Goal: Navigation & Orientation: Find specific page/section

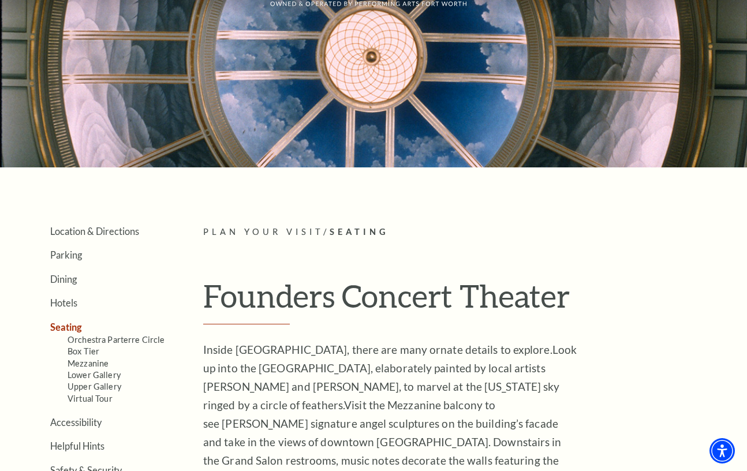
scroll to position [90, 0]
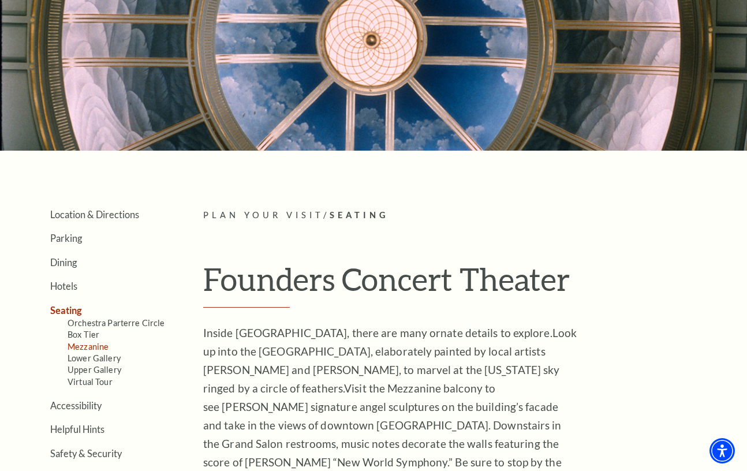
click at [94, 348] on link "Mezzanine" at bounding box center [88, 347] width 41 height 10
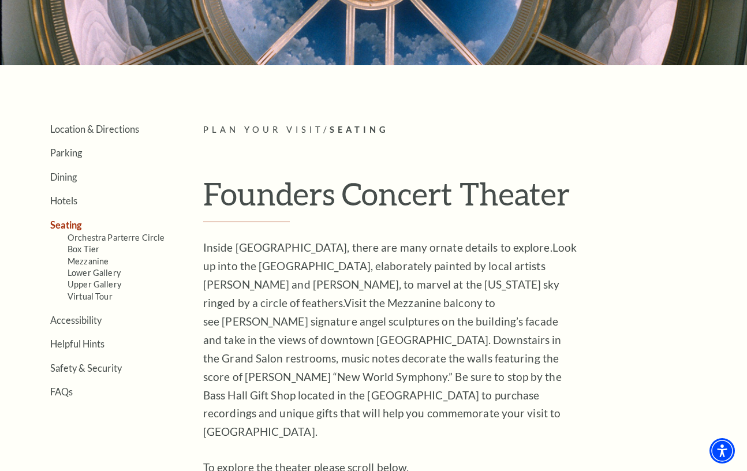
scroll to position [258, 0]
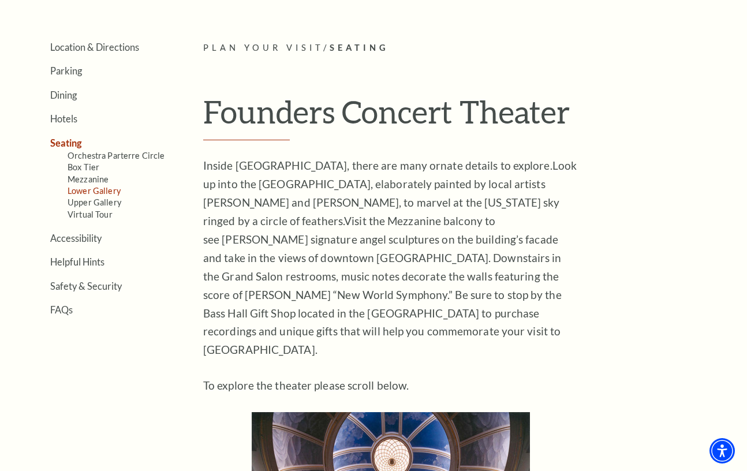
click at [99, 189] on link "Lower Gallery" at bounding box center [94, 191] width 53 height 10
click at [92, 173] on li "Mezzanine" at bounding box center [118, 179] width 101 height 12
click at [90, 169] on link "Box Tier" at bounding box center [84, 167] width 32 height 10
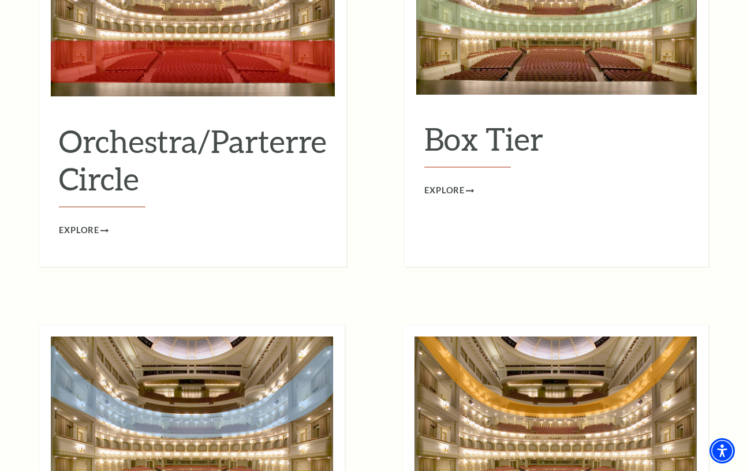
scroll to position [1387, 0]
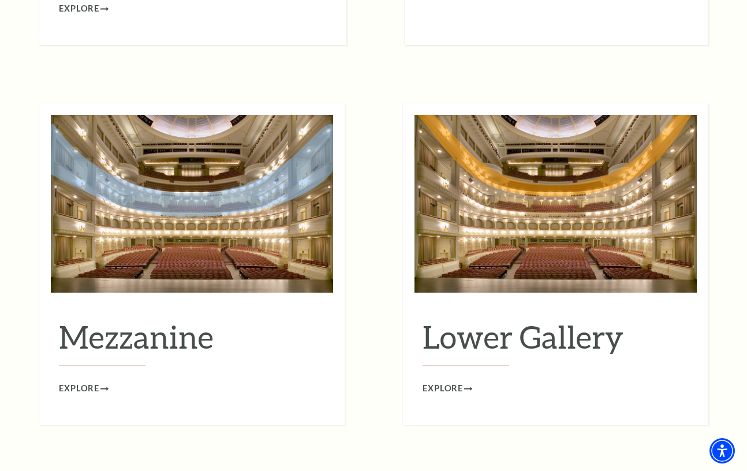
click at [95, 382] on span "Explore" at bounding box center [79, 389] width 40 height 14
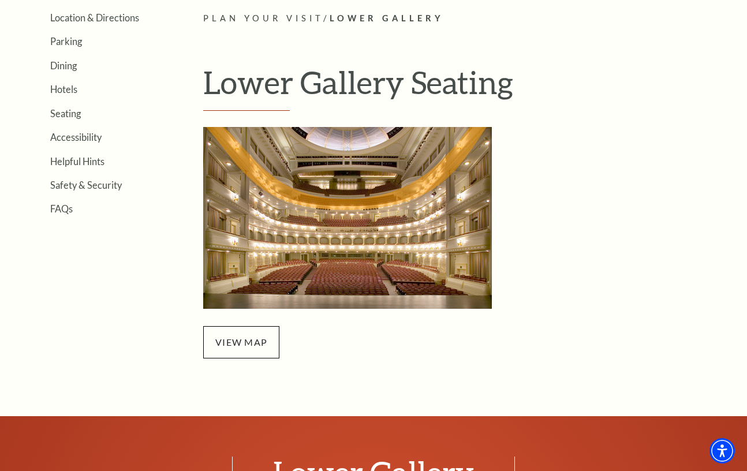
scroll to position [184, 0]
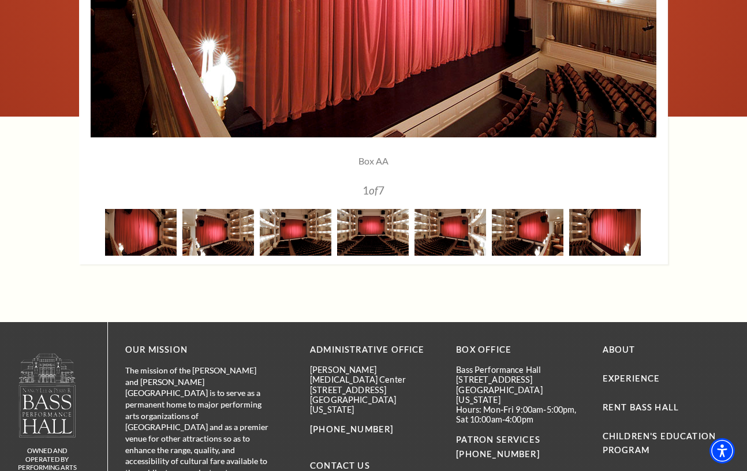
scroll to position [1053, 0]
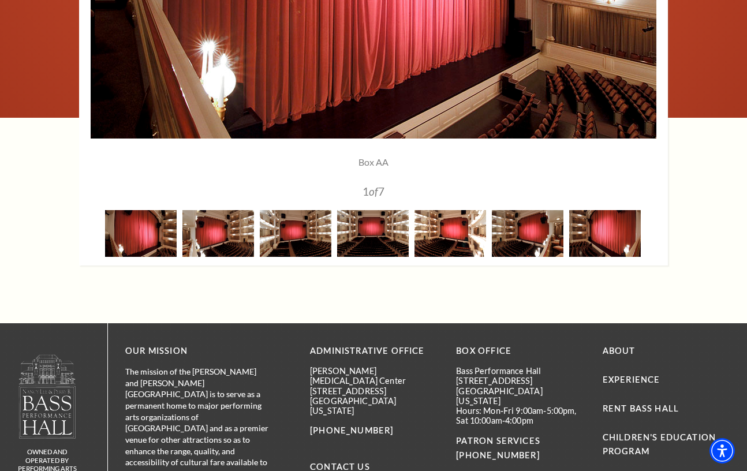
click at [445, 244] on img at bounding box center [451, 233] width 72 height 47
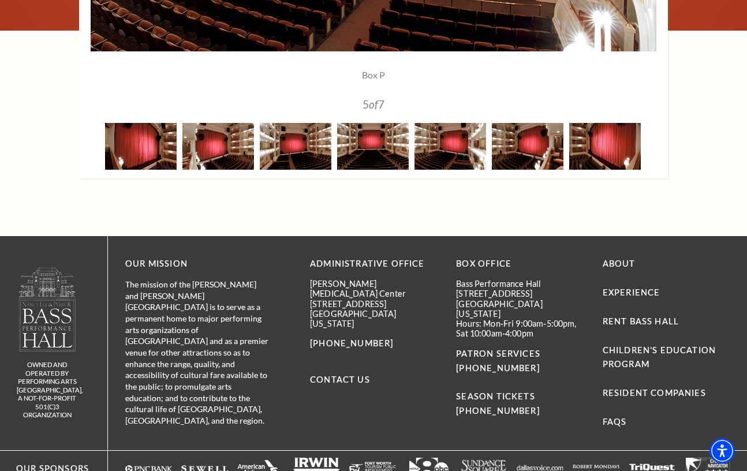
scroll to position [1139, 0]
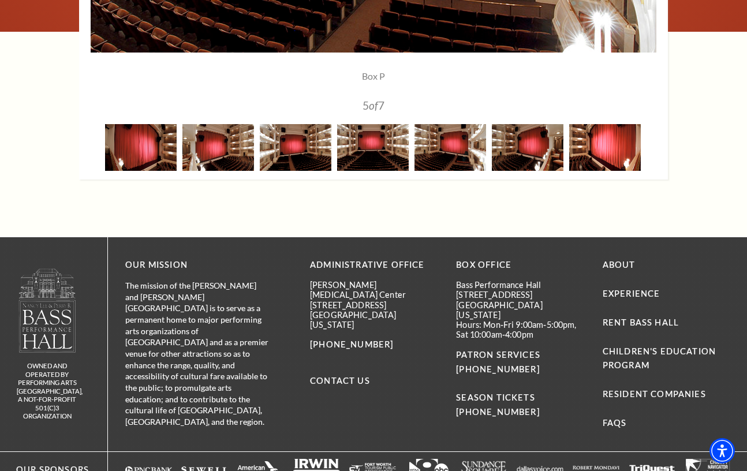
click at [598, 152] on img at bounding box center [605, 147] width 72 height 47
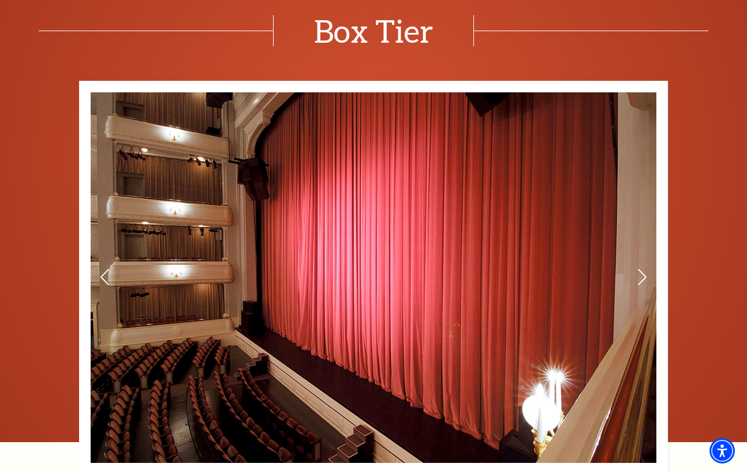
scroll to position [461, 0]
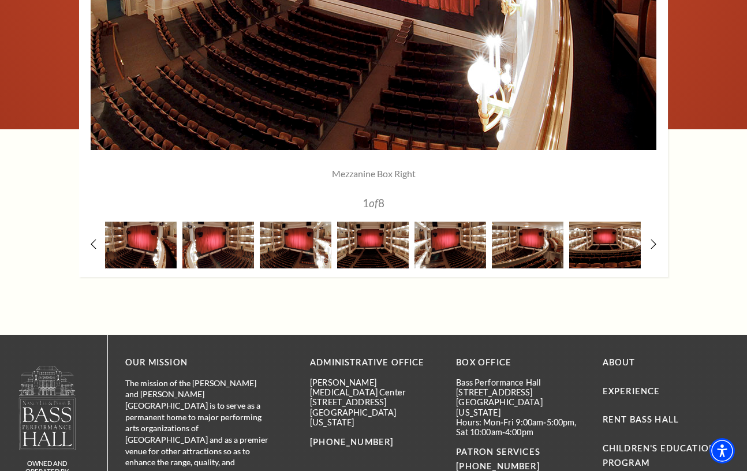
scroll to position [1080, 0]
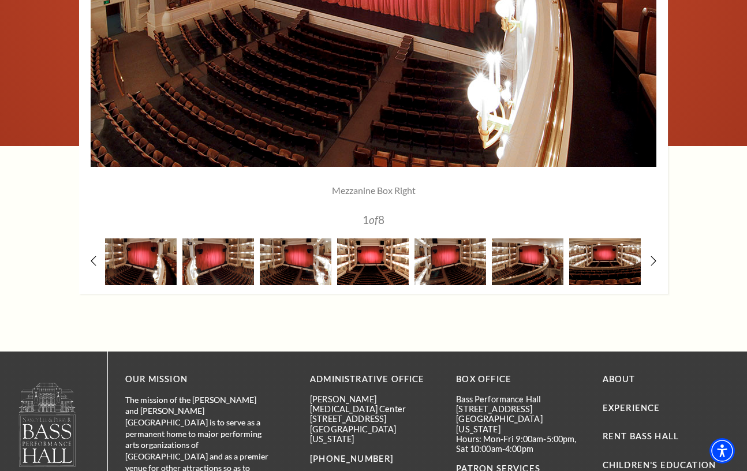
click at [377, 263] on img at bounding box center [373, 262] width 72 height 47
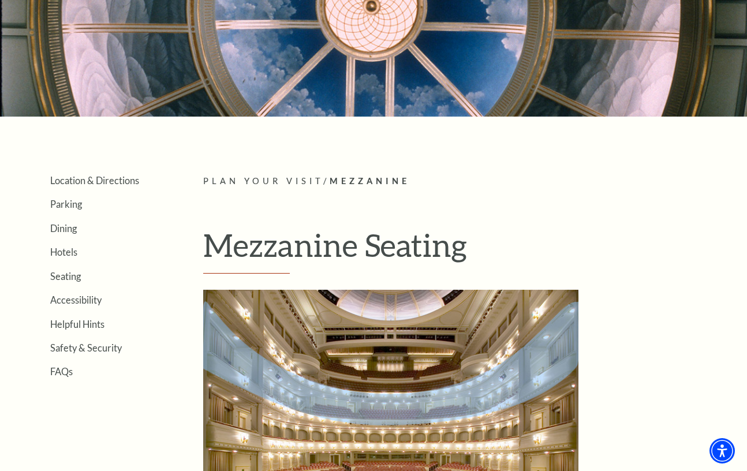
scroll to position [194, 0]
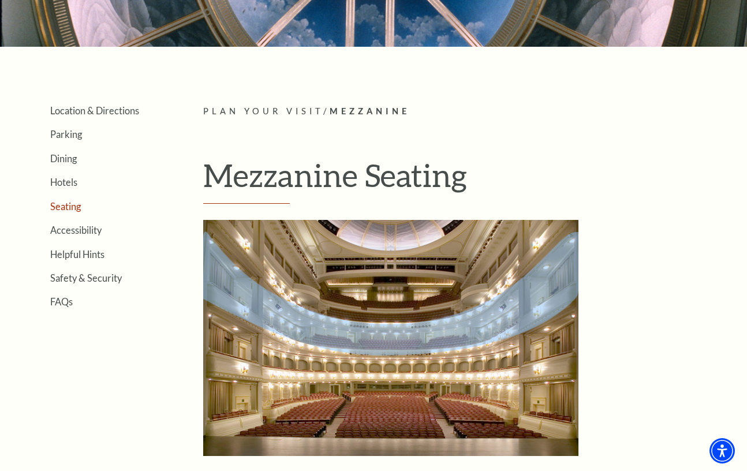
click at [56, 204] on link "Seating" at bounding box center [65, 206] width 31 height 11
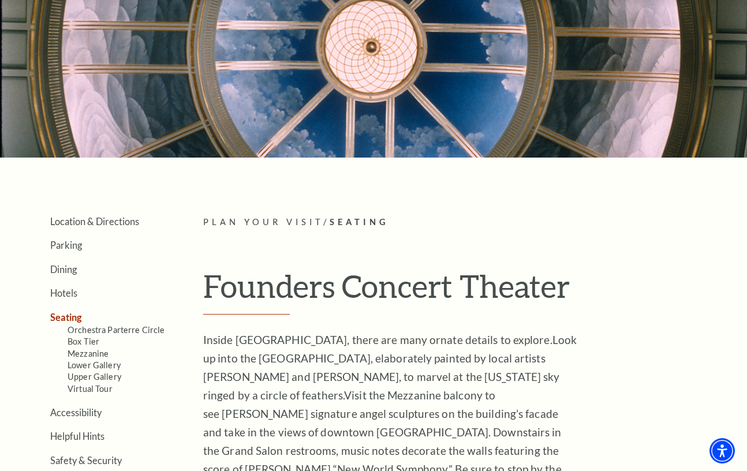
scroll to position [220, 0]
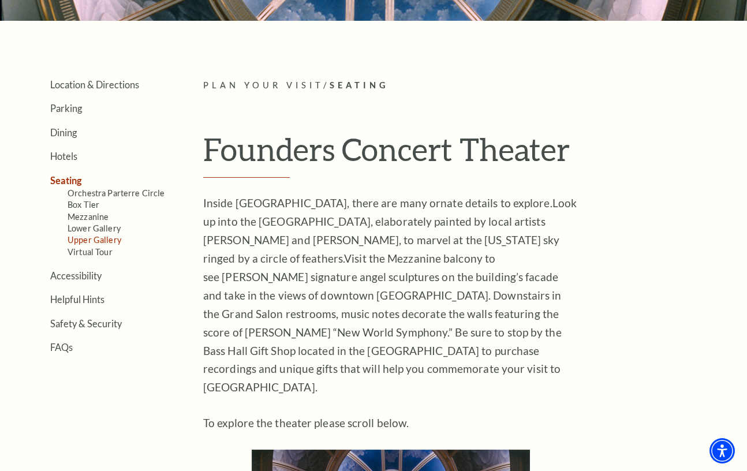
click at [105, 235] on link "Upper Gallery" at bounding box center [95, 240] width 54 height 10
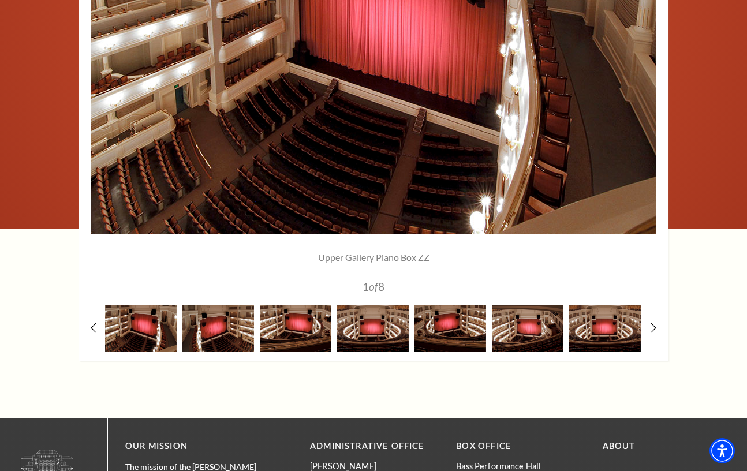
scroll to position [906, 0]
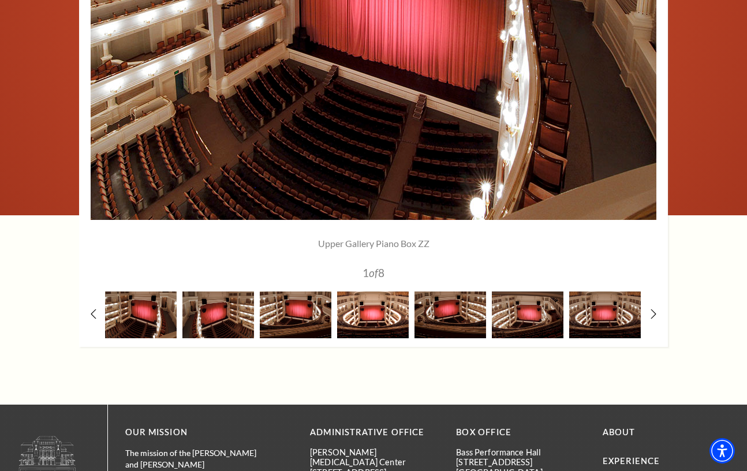
click at [376, 321] on img at bounding box center [373, 315] width 72 height 47
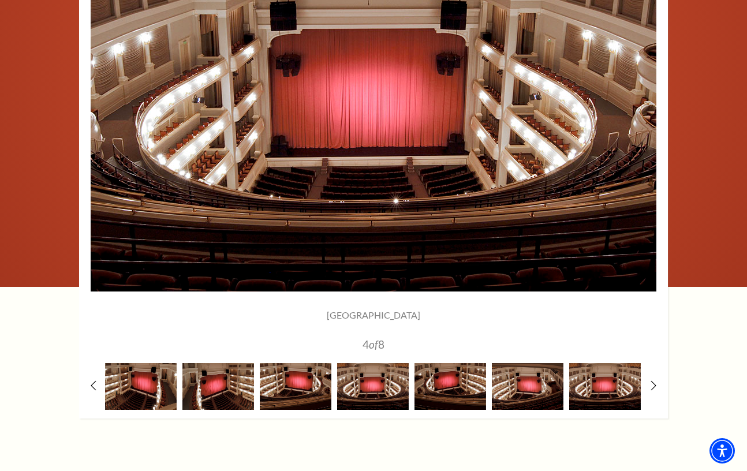
scroll to position [832, 0]
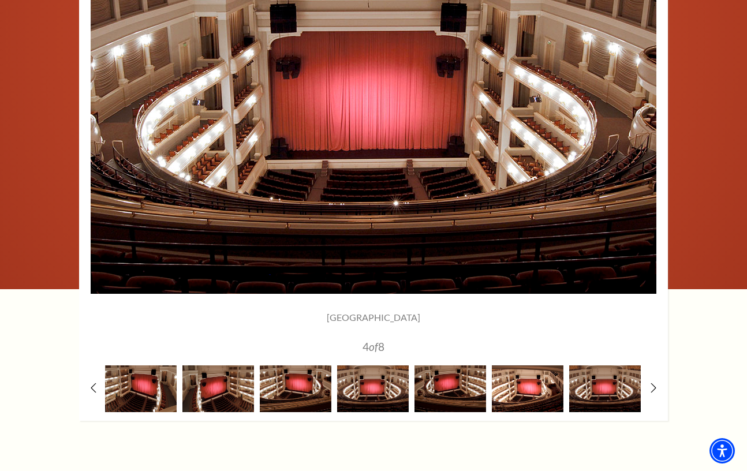
click at [533, 400] on img at bounding box center [528, 389] width 72 height 47
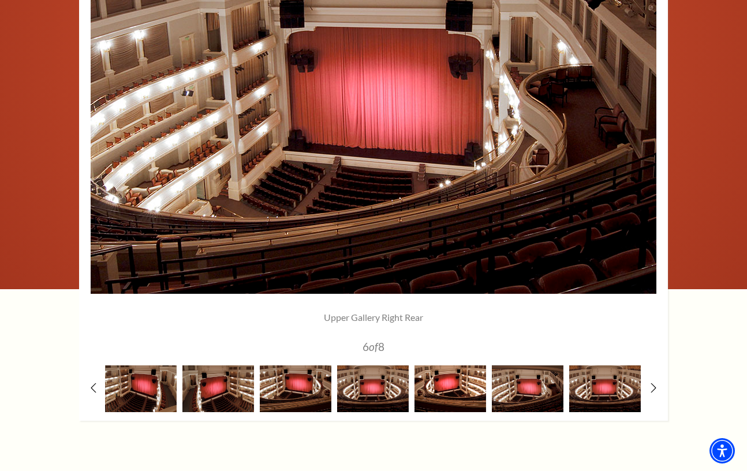
click at [437, 394] on img at bounding box center [451, 389] width 72 height 47
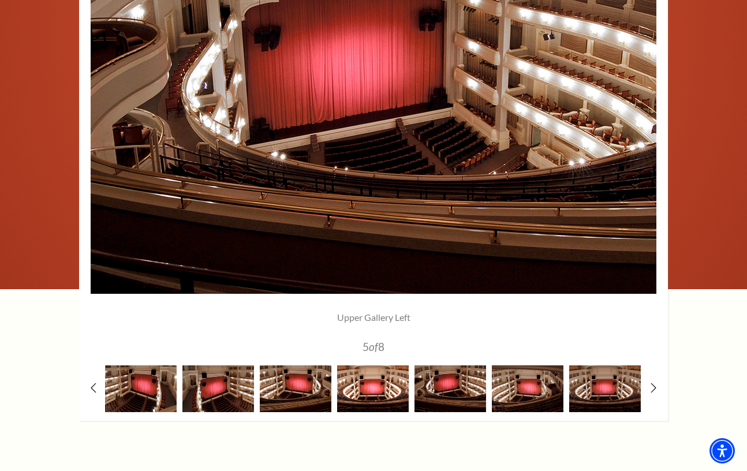
click at [372, 394] on img at bounding box center [373, 389] width 72 height 47
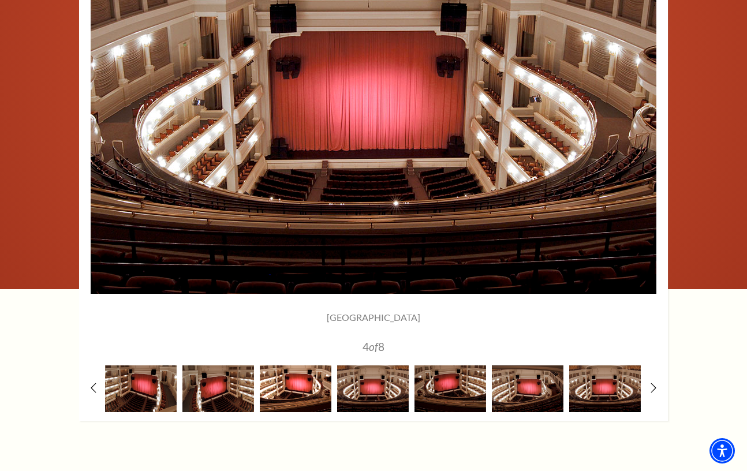
click at [297, 394] on img at bounding box center [296, 389] width 72 height 47
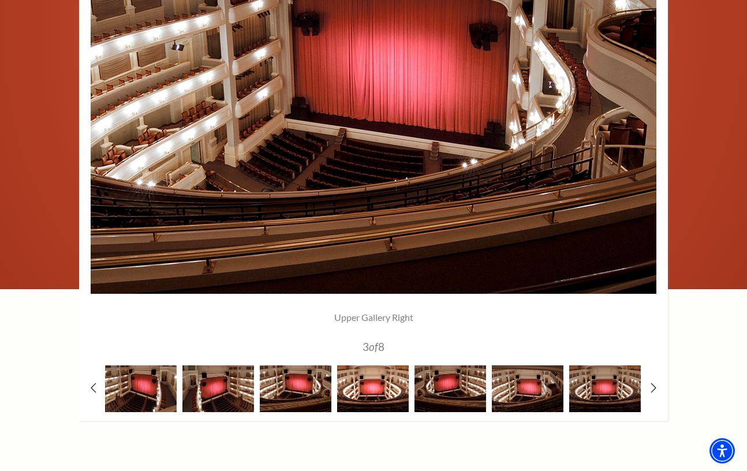
click at [374, 385] on img at bounding box center [373, 389] width 72 height 47
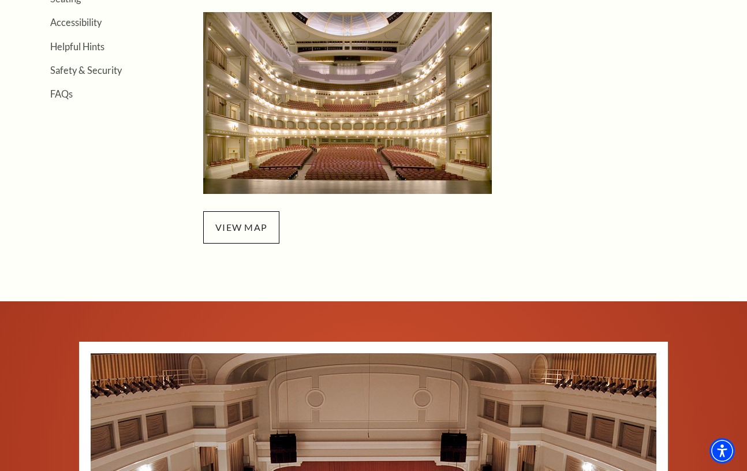
scroll to position [210, 0]
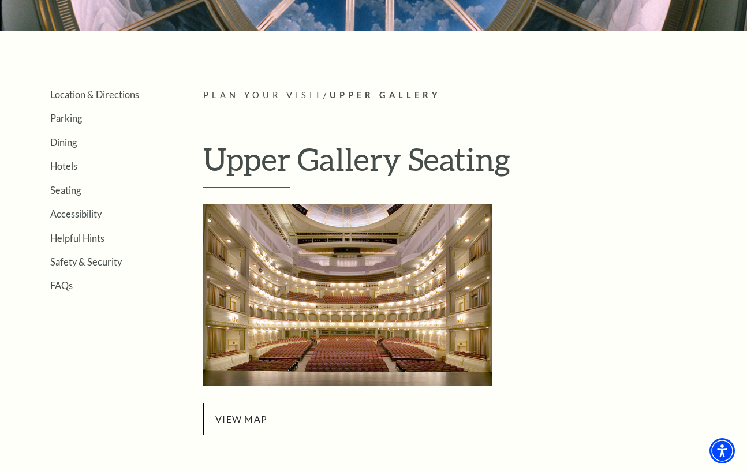
click at [62, 182] on ul "Location & Directions Parking Dining Hotels Seating Accessibility Helpful Hints…" at bounding box center [92, 189] width 153 height 203
click at [61, 189] on link "Seating" at bounding box center [65, 190] width 31 height 11
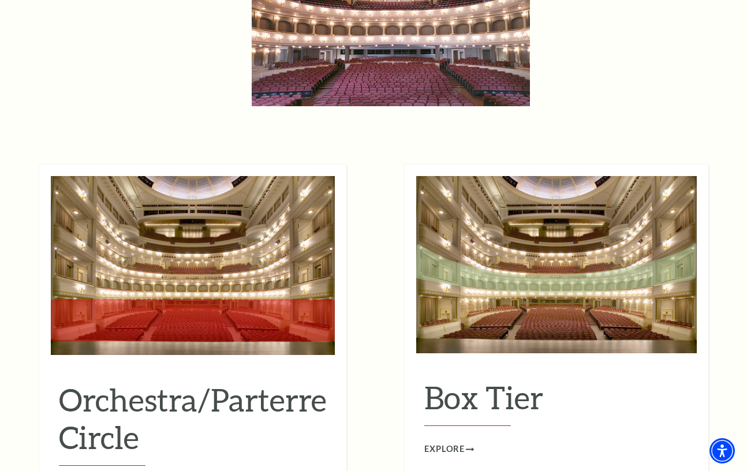
scroll to position [944, 0]
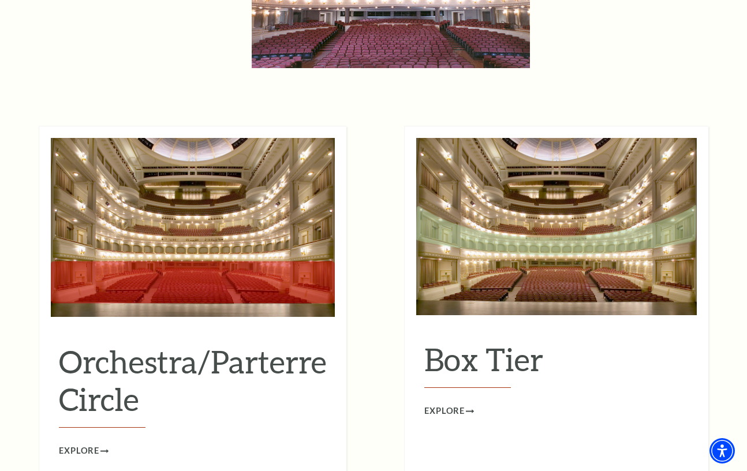
click at [189, 270] on img at bounding box center [193, 227] width 284 height 179
click at [87, 444] on span "Explore" at bounding box center [79, 451] width 40 height 14
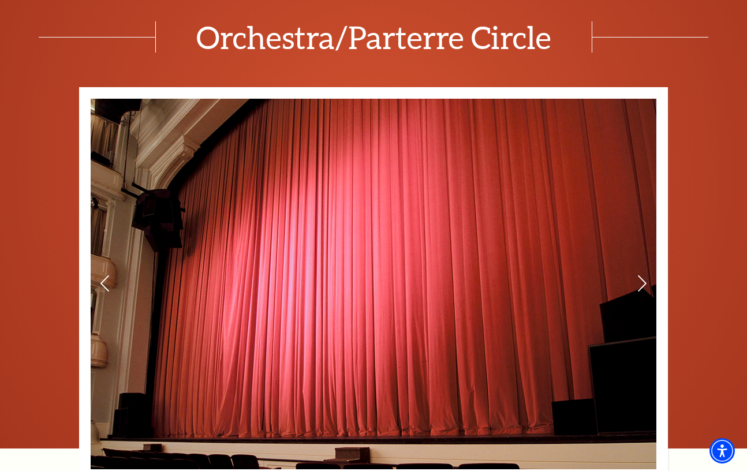
scroll to position [619, 0]
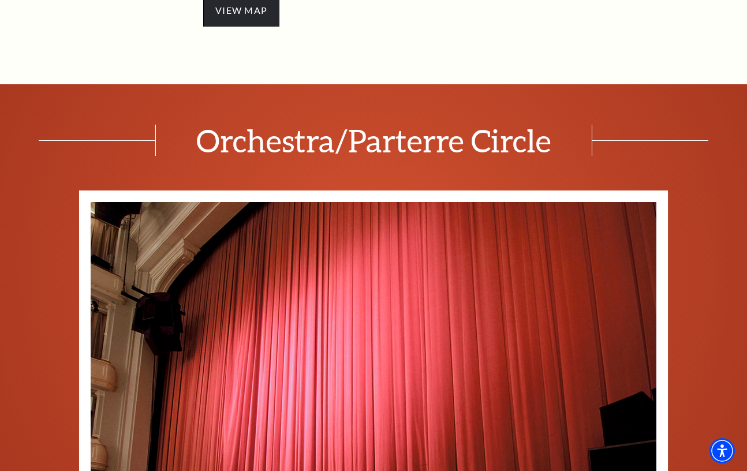
click at [232, 5] on span "view map" at bounding box center [241, 10] width 76 height 32
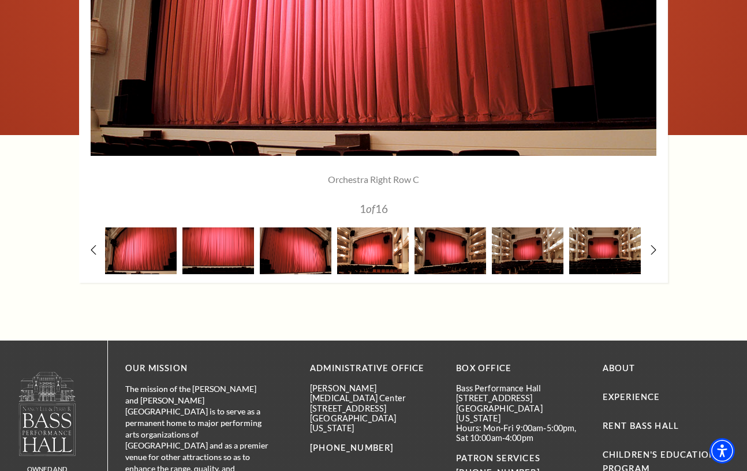
scroll to position [1034, 0]
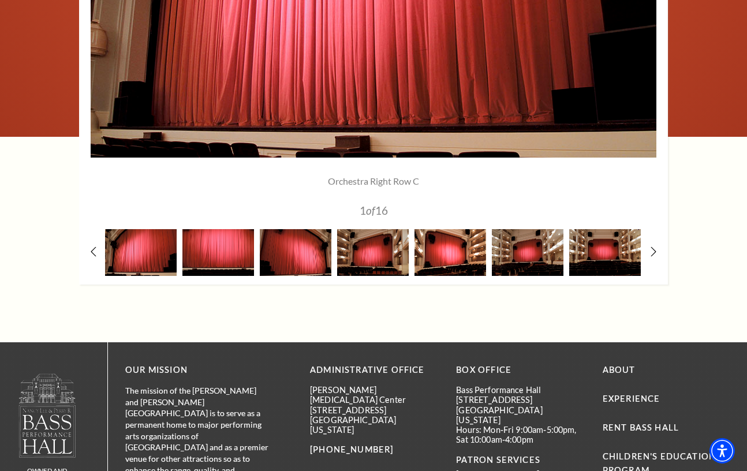
click at [455, 262] on img at bounding box center [451, 252] width 72 height 47
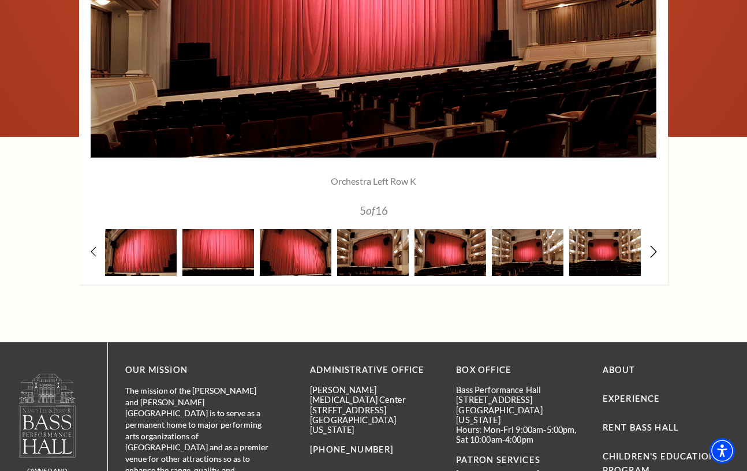
click at [653, 255] on use at bounding box center [653, 252] width 6 height 12
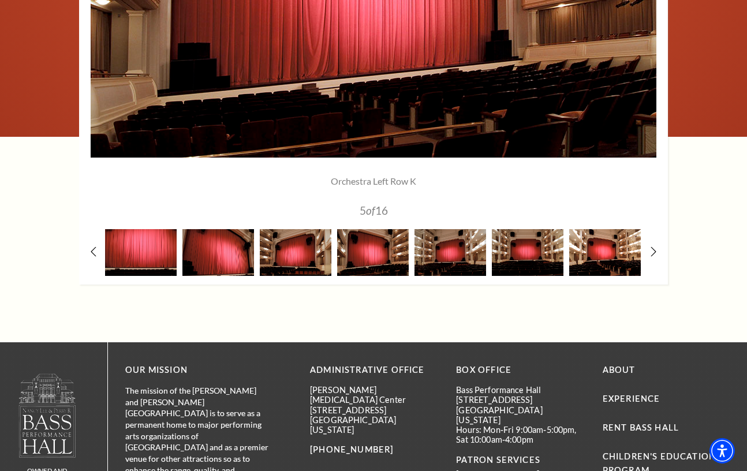
click at [609, 266] on img at bounding box center [605, 252] width 72 height 47
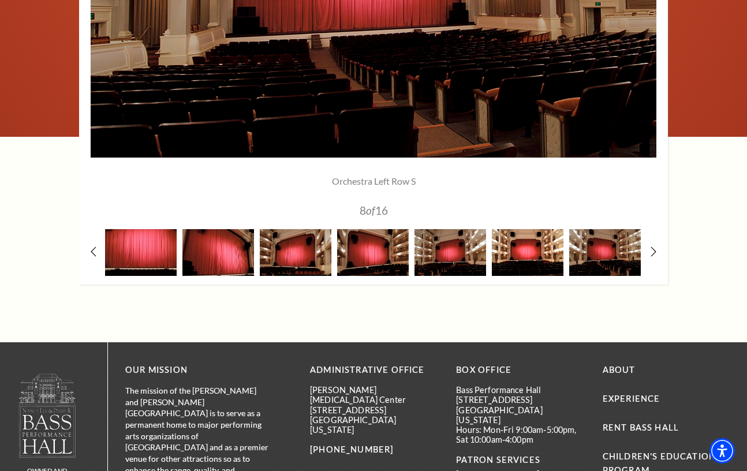
click at [528, 258] on img at bounding box center [528, 252] width 72 height 47
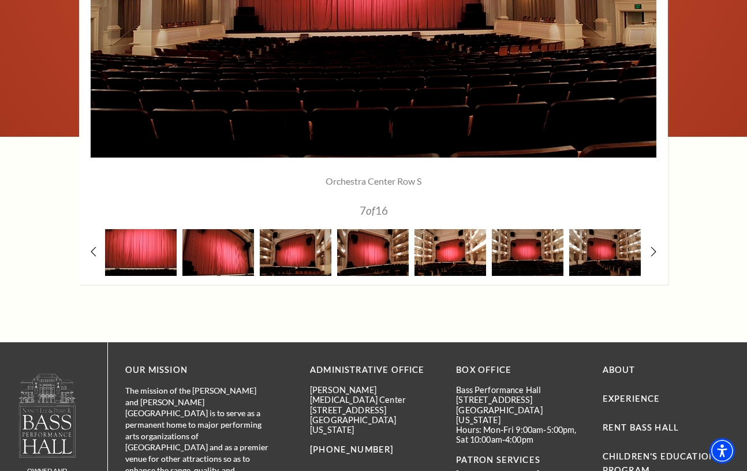
click at [446, 253] on img at bounding box center [451, 252] width 72 height 47
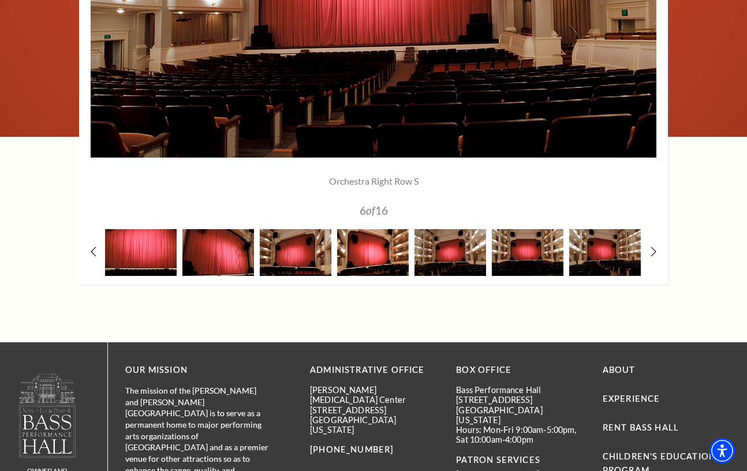
click at [374, 248] on img at bounding box center [373, 252] width 72 height 47
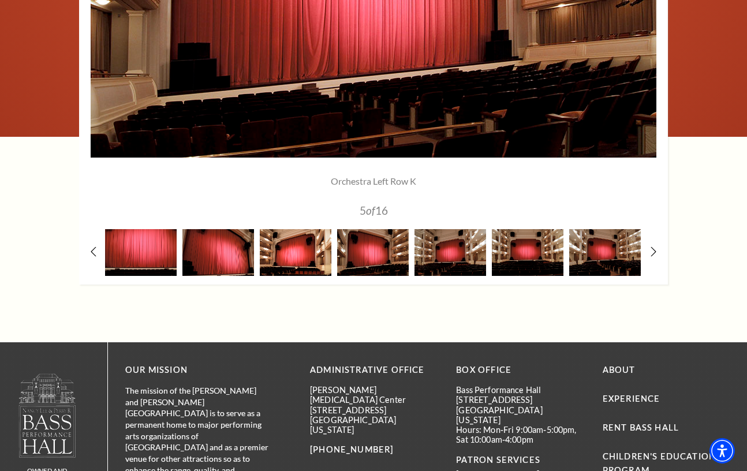
click at [305, 245] on img at bounding box center [296, 252] width 72 height 47
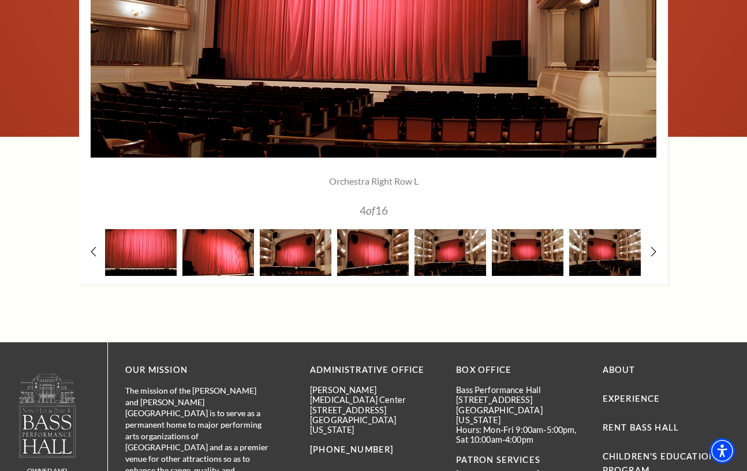
click at [204, 259] on img at bounding box center [218, 252] width 72 height 47
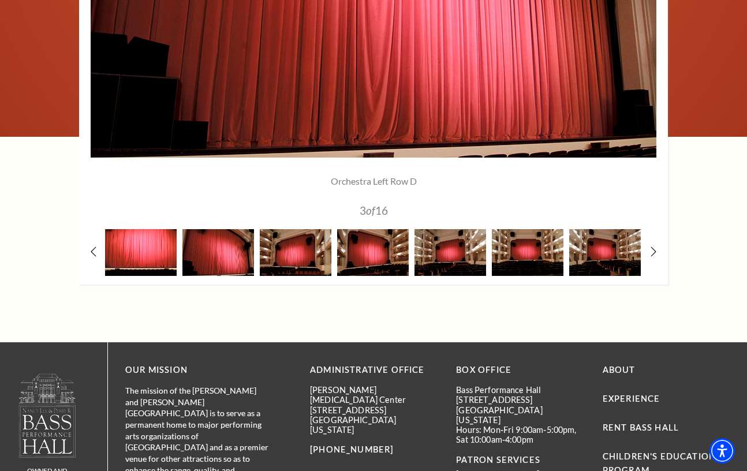
click at [150, 258] on img at bounding box center [141, 252] width 72 height 47
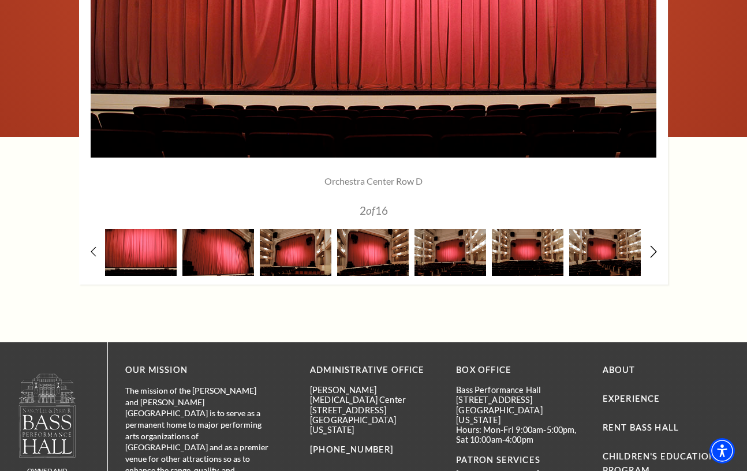
click at [654, 254] on use at bounding box center [653, 252] width 6 height 12
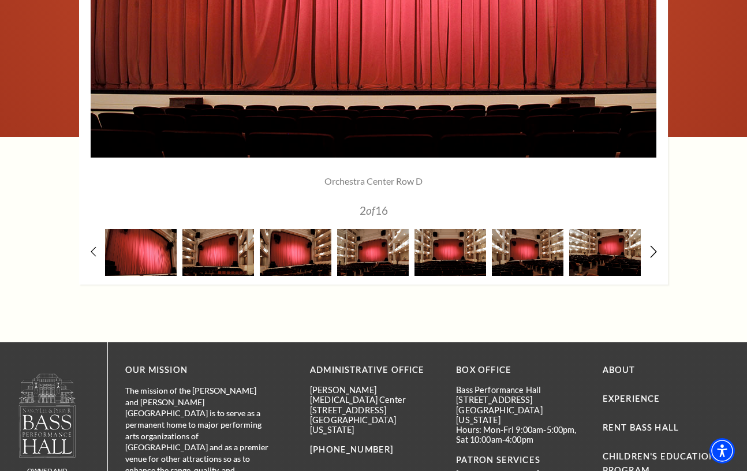
click at [654, 254] on use at bounding box center [653, 252] width 6 height 12
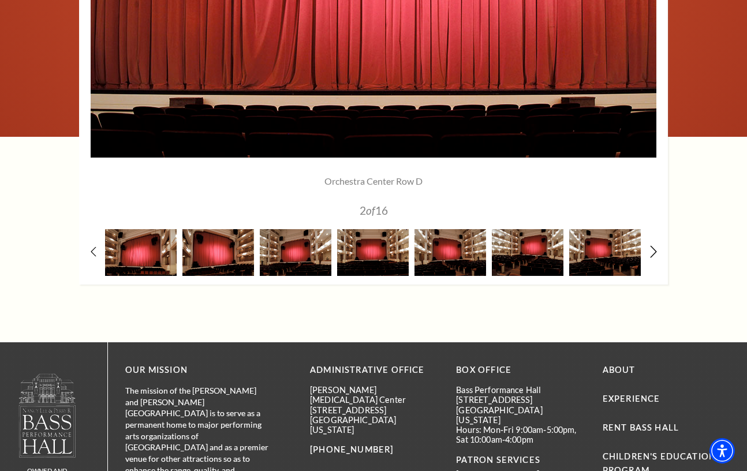
click at [654, 254] on use at bounding box center [653, 252] width 6 height 12
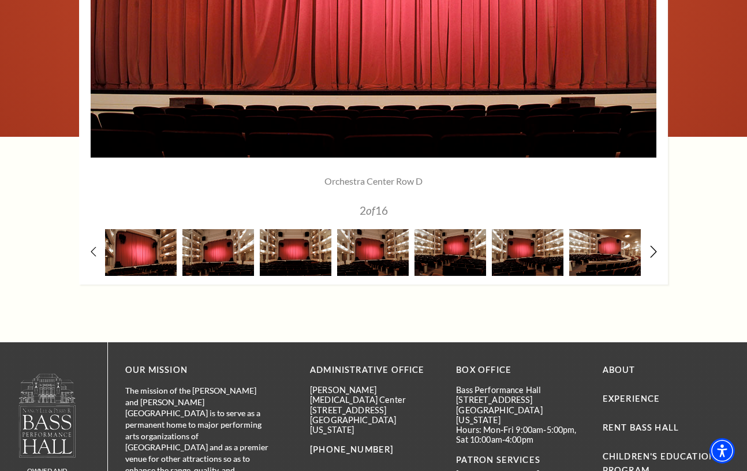
click at [654, 254] on use at bounding box center [653, 252] width 6 height 12
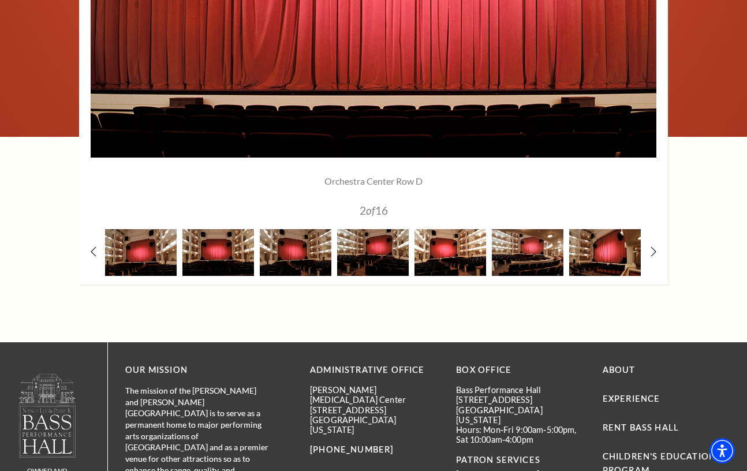
click at [434, 271] on img at bounding box center [451, 252] width 72 height 47
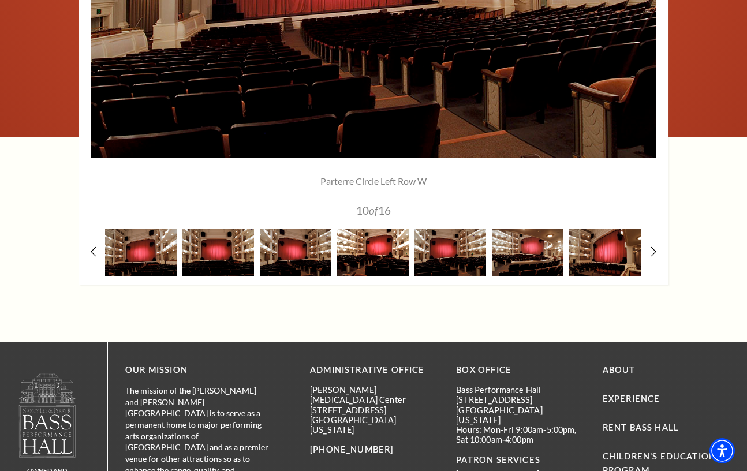
click at [381, 260] on img at bounding box center [373, 252] width 72 height 47
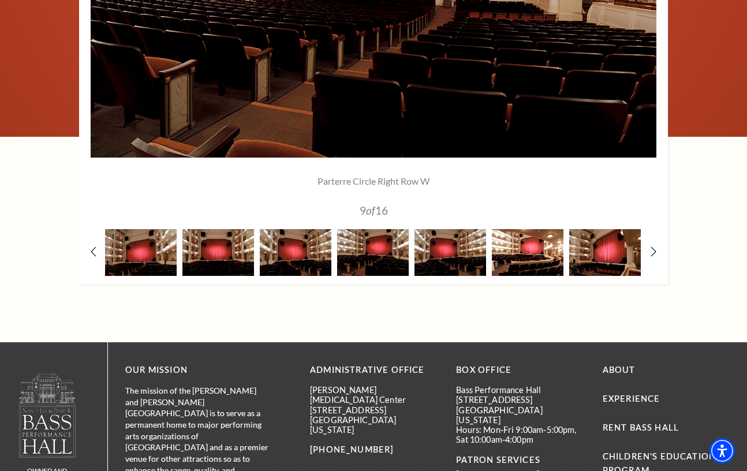
click at [521, 255] on img at bounding box center [528, 252] width 72 height 47
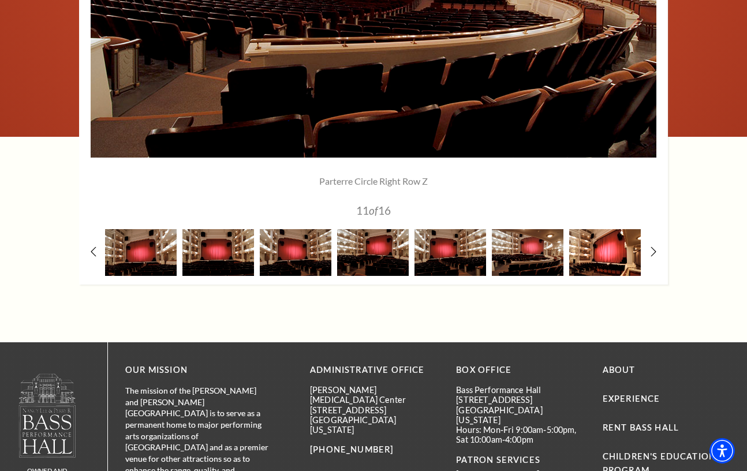
click at [603, 249] on img at bounding box center [605, 252] width 72 height 47
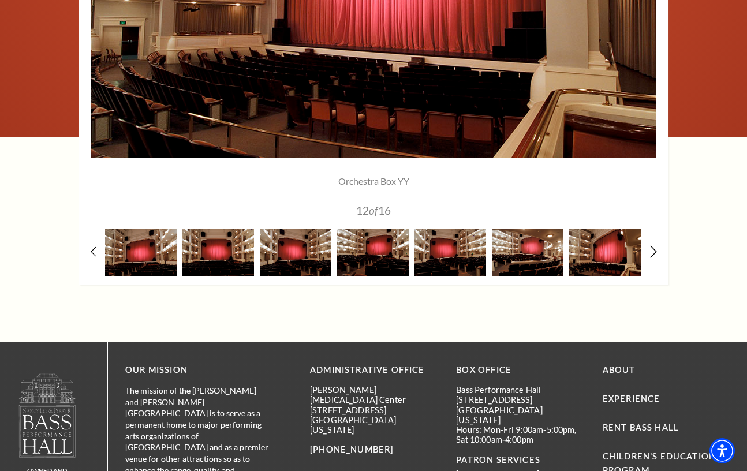
click at [651, 252] on icon at bounding box center [654, 252] width 8 height 12
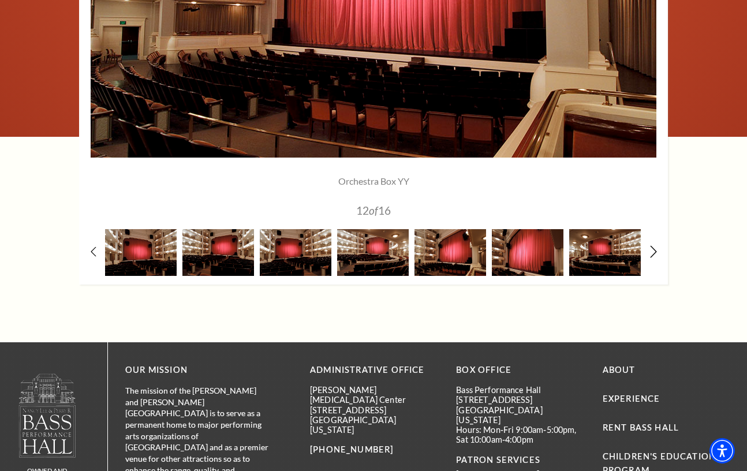
click at [651, 252] on icon at bounding box center [654, 252] width 8 height 12
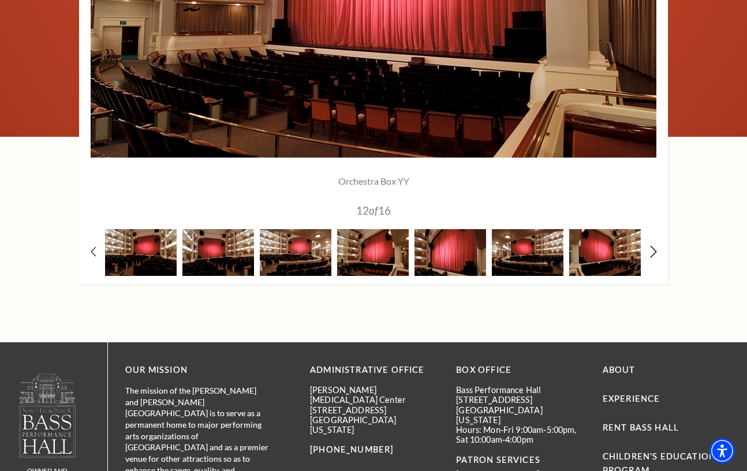
click at [651, 252] on icon at bounding box center [654, 252] width 8 height 12
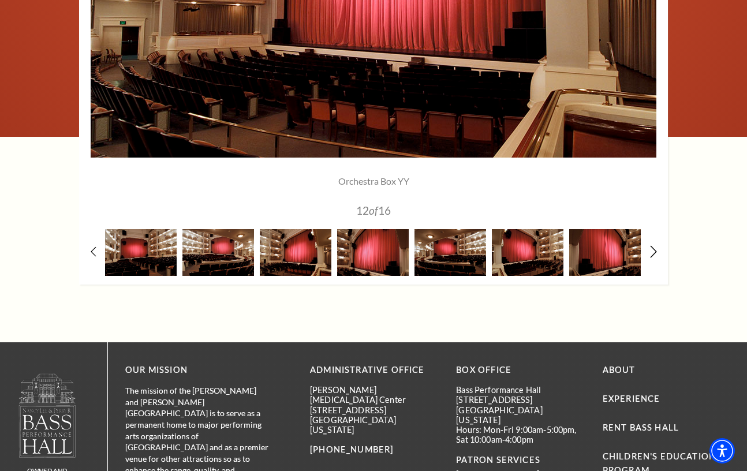
click at [651, 252] on icon at bounding box center [654, 252] width 8 height 12
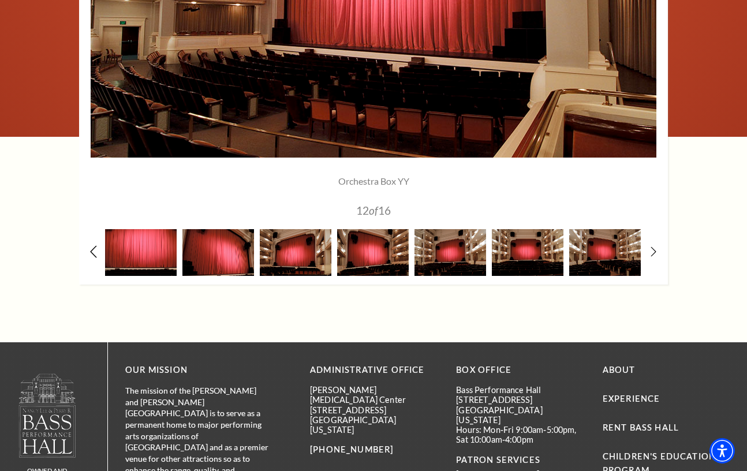
click at [91, 252] on use at bounding box center [93, 252] width 6 height 12
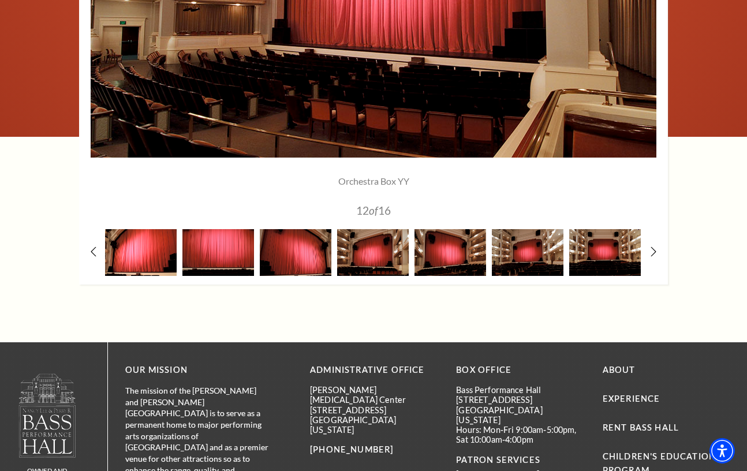
click at [129, 265] on img at bounding box center [141, 252] width 72 height 47
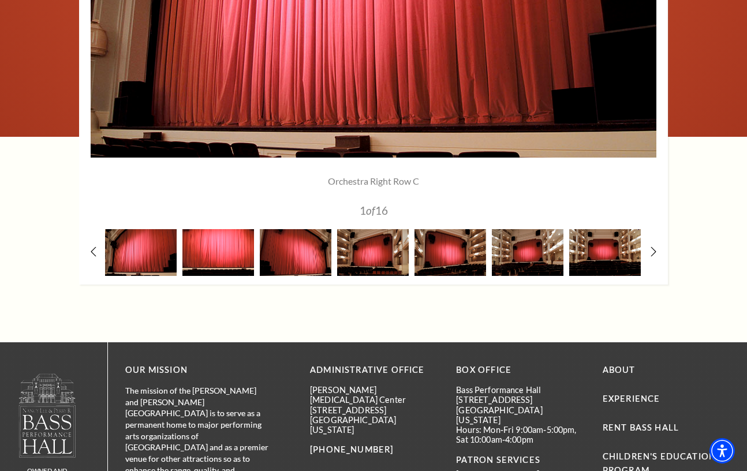
click at [226, 260] on img at bounding box center [218, 252] width 72 height 47
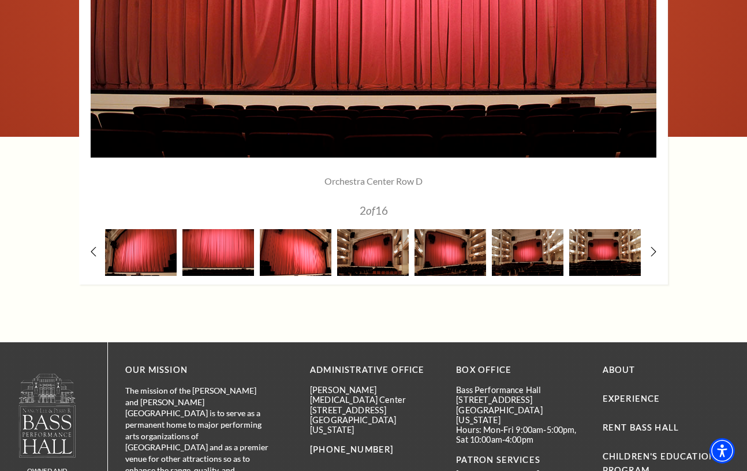
click at [296, 259] on img at bounding box center [296, 252] width 72 height 47
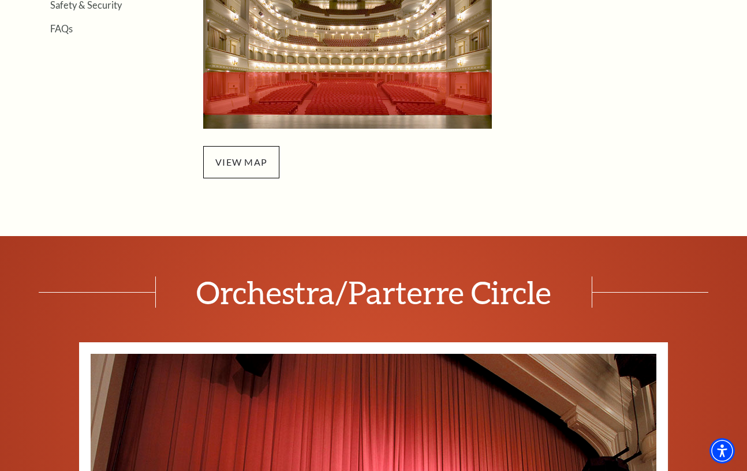
scroll to position [289, 0]
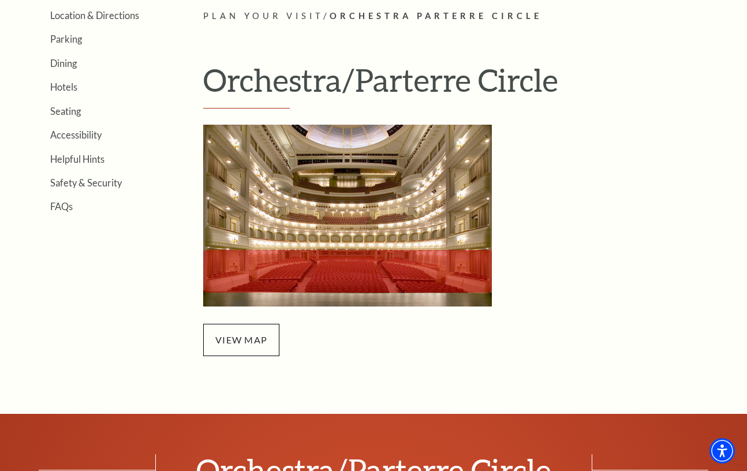
click at [299, 260] on img "Orchestra/Parterre Circle Seating Map - open in a new tab" at bounding box center [347, 216] width 289 height 182
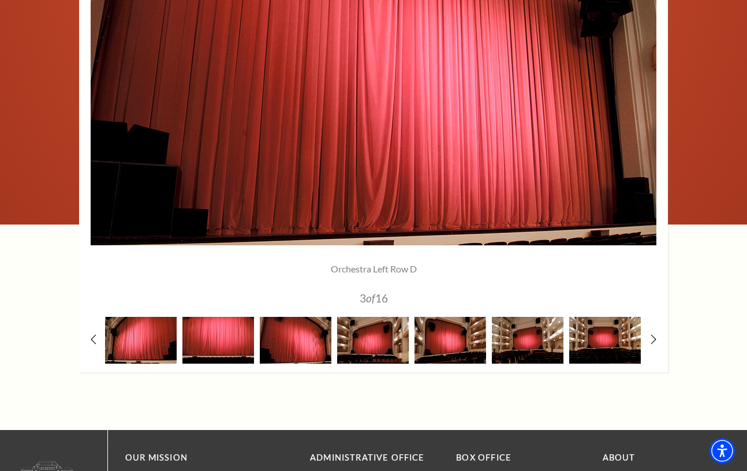
scroll to position [979, 0]
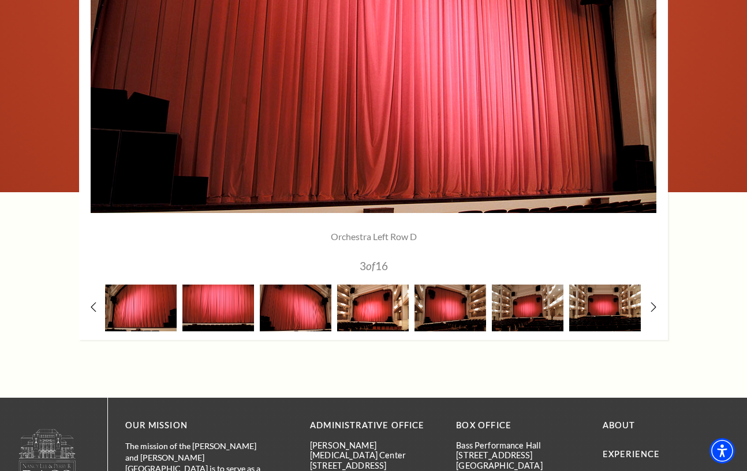
click at [396, 313] on img at bounding box center [373, 308] width 72 height 47
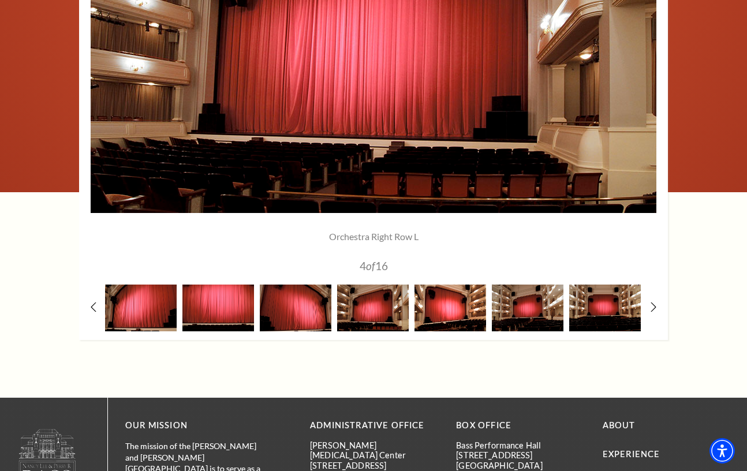
click at [427, 318] on img at bounding box center [451, 308] width 72 height 47
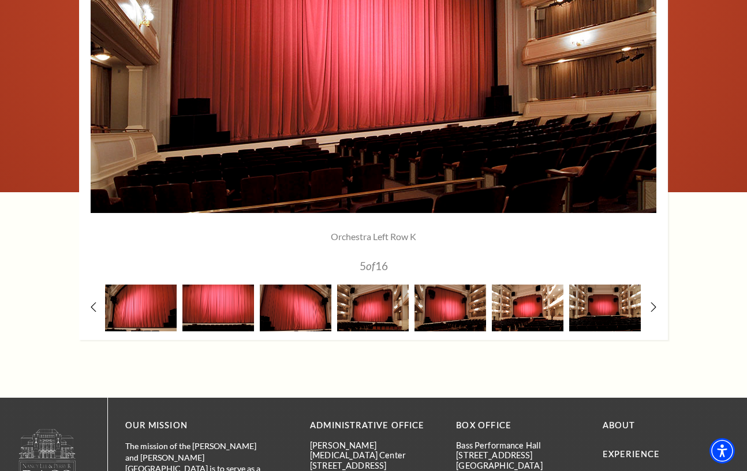
click at [518, 309] on img at bounding box center [528, 308] width 72 height 47
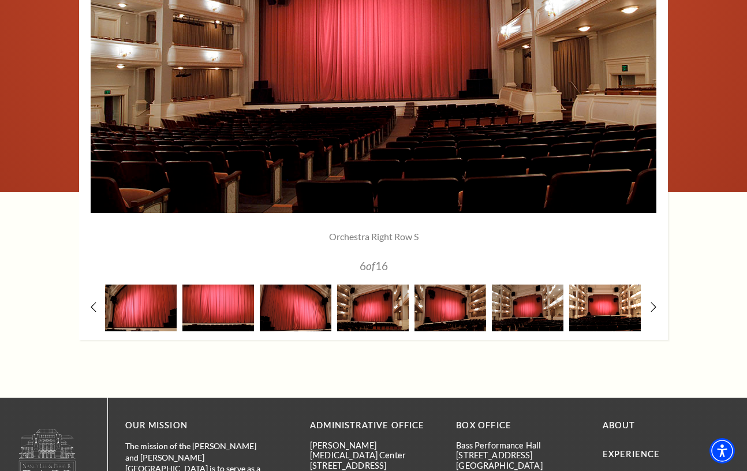
click at [606, 310] on img at bounding box center [605, 308] width 72 height 47
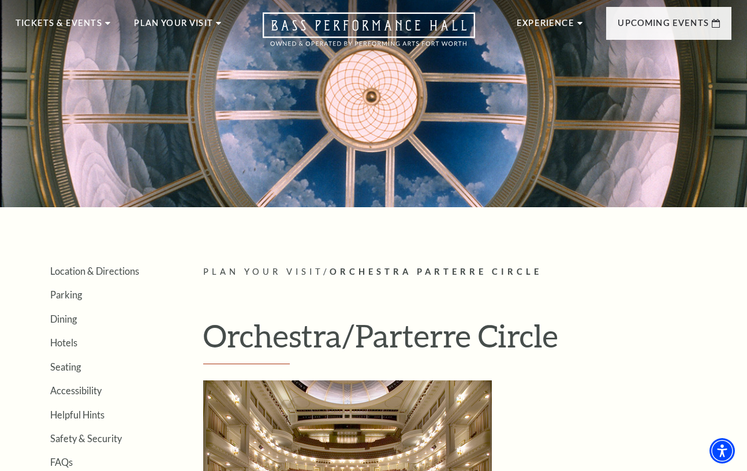
scroll to position [0, 0]
